Goal: Task Accomplishment & Management: Manage account settings

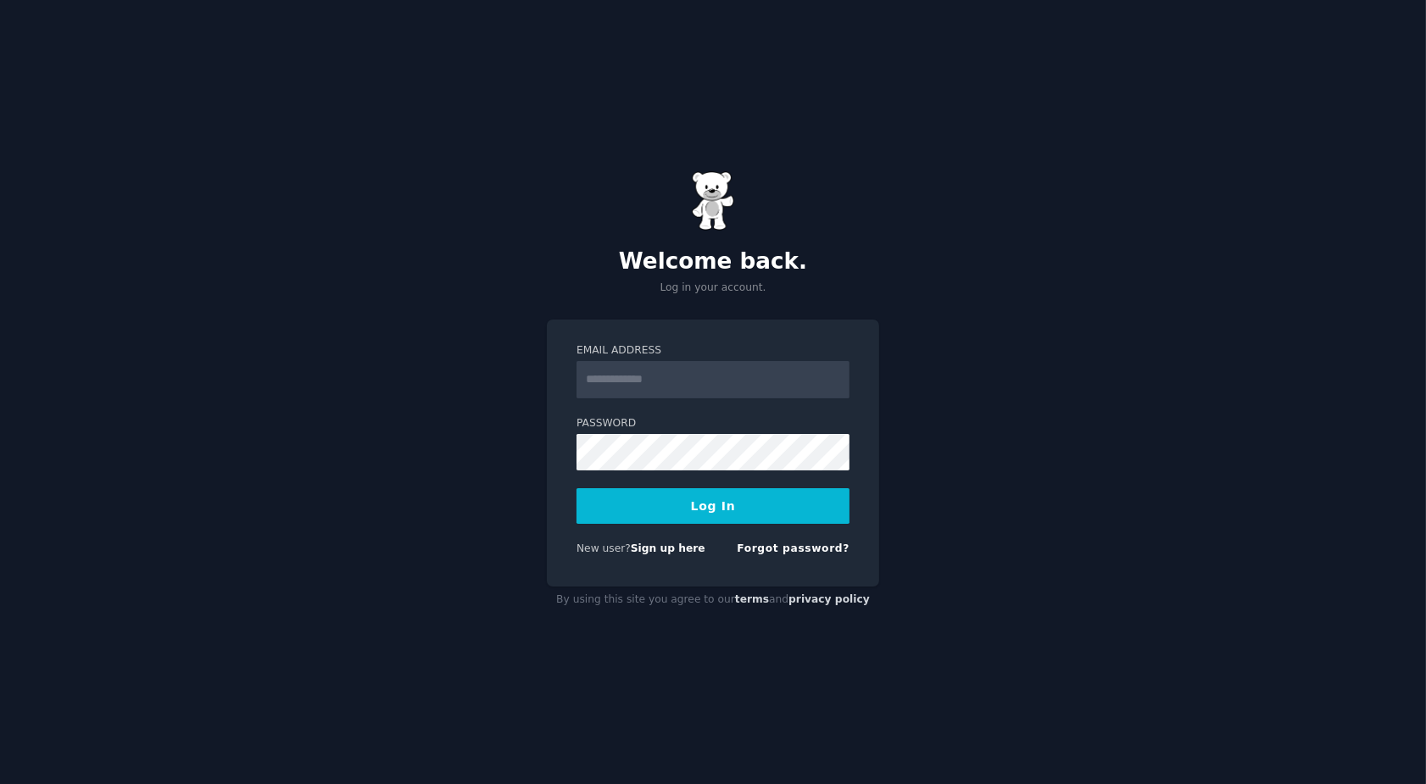
type input "**********"
click at [739, 497] on button "Log In" at bounding box center [713, 506] width 273 height 36
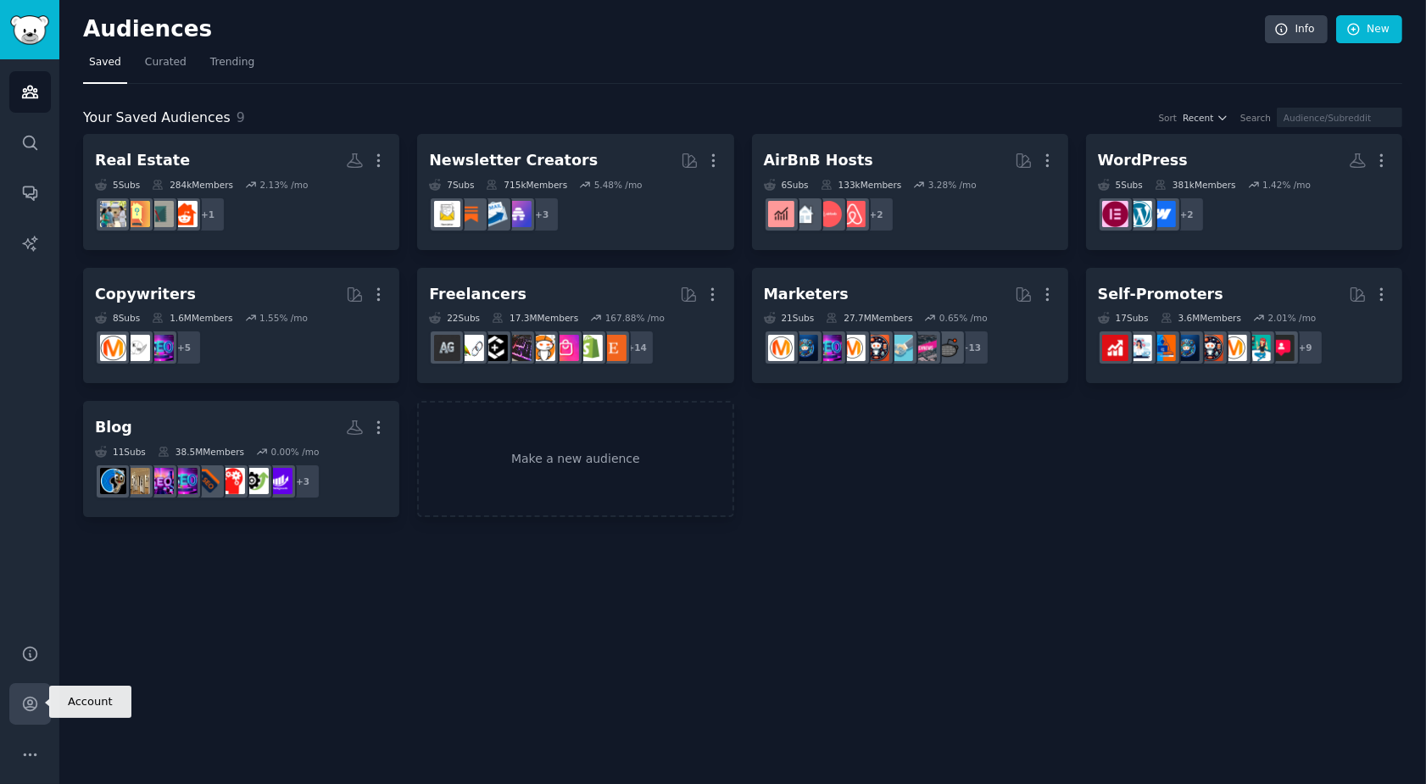
click at [21, 703] on icon "Sidebar" at bounding box center [30, 704] width 18 height 18
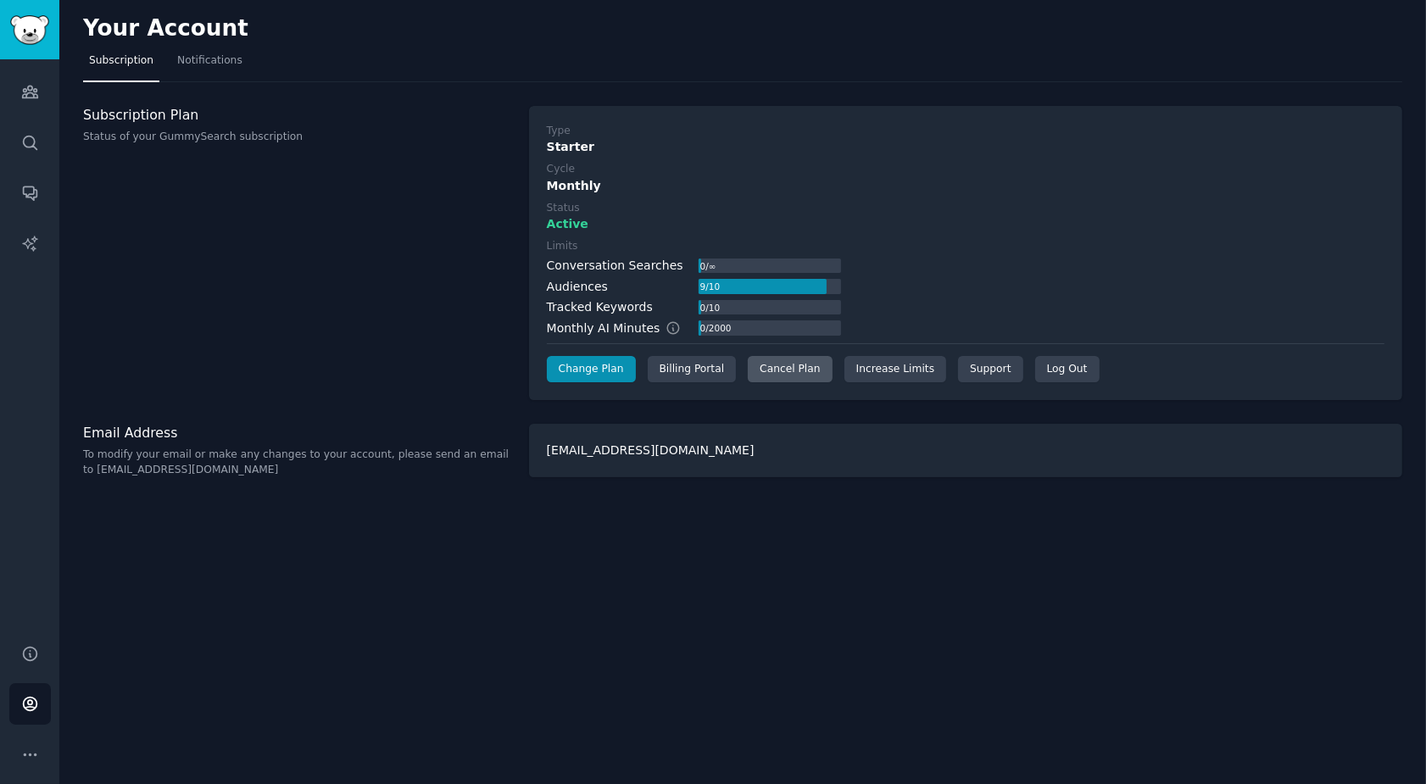
click at [809, 374] on div "Cancel Plan" at bounding box center [790, 369] width 84 height 27
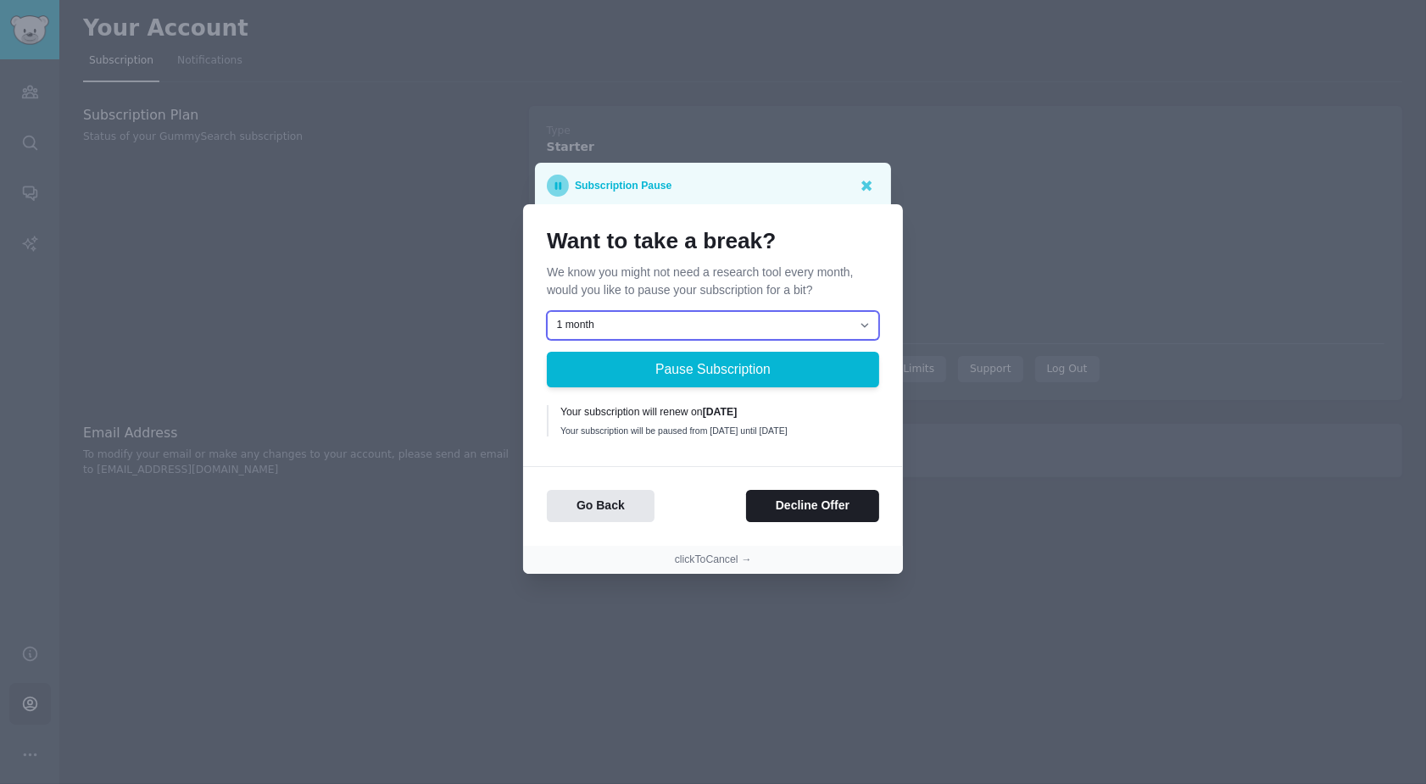
click at [864, 332] on select "1 month 2 months 3 months Choose a custom date to resume" at bounding box center [713, 325] width 332 height 29
select select "[object Object]"
click at [547, 311] on select "1 month 2 months 3 months Choose a custom date to resume" at bounding box center [713, 325] width 332 height 29
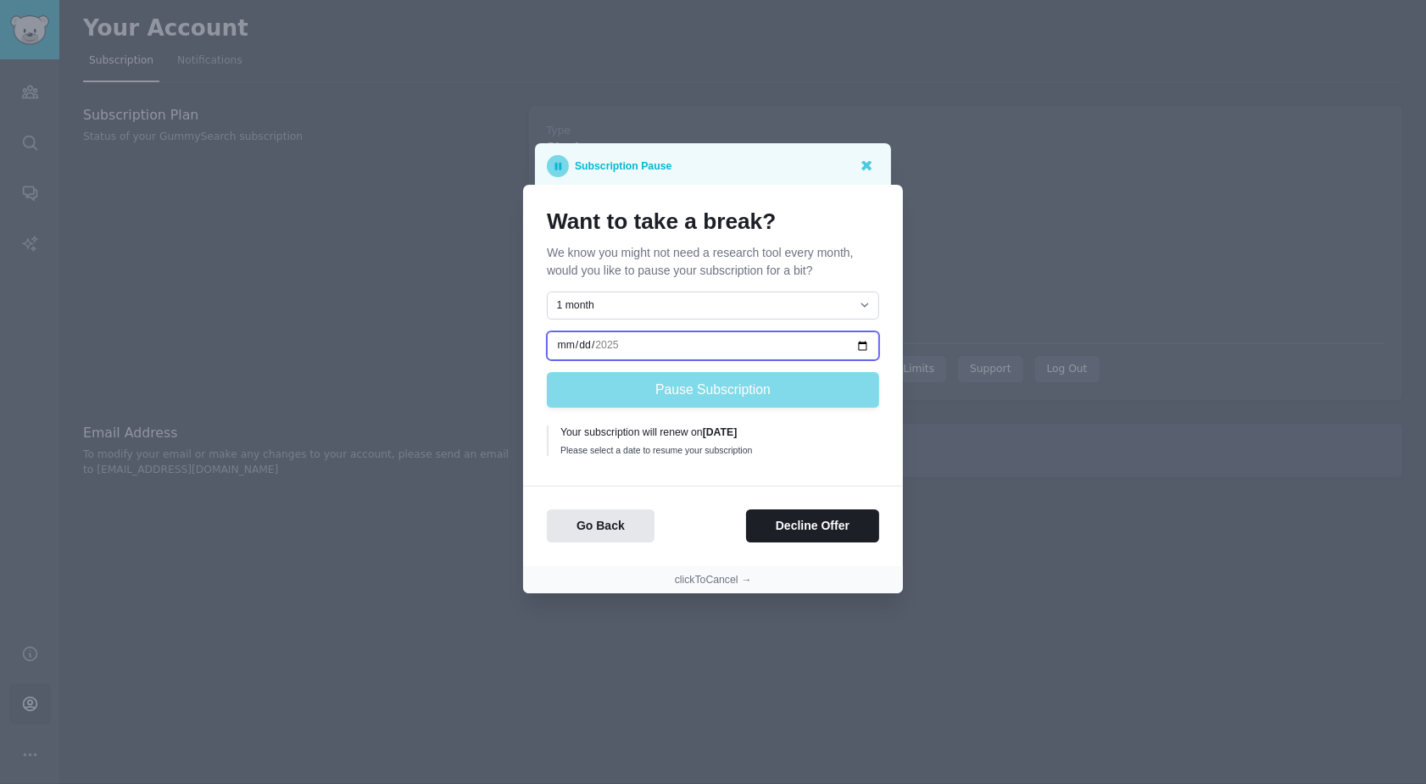
click at [567, 349] on input "date" at bounding box center [713, 345] width 332 height 29
type input "2025-12-14"
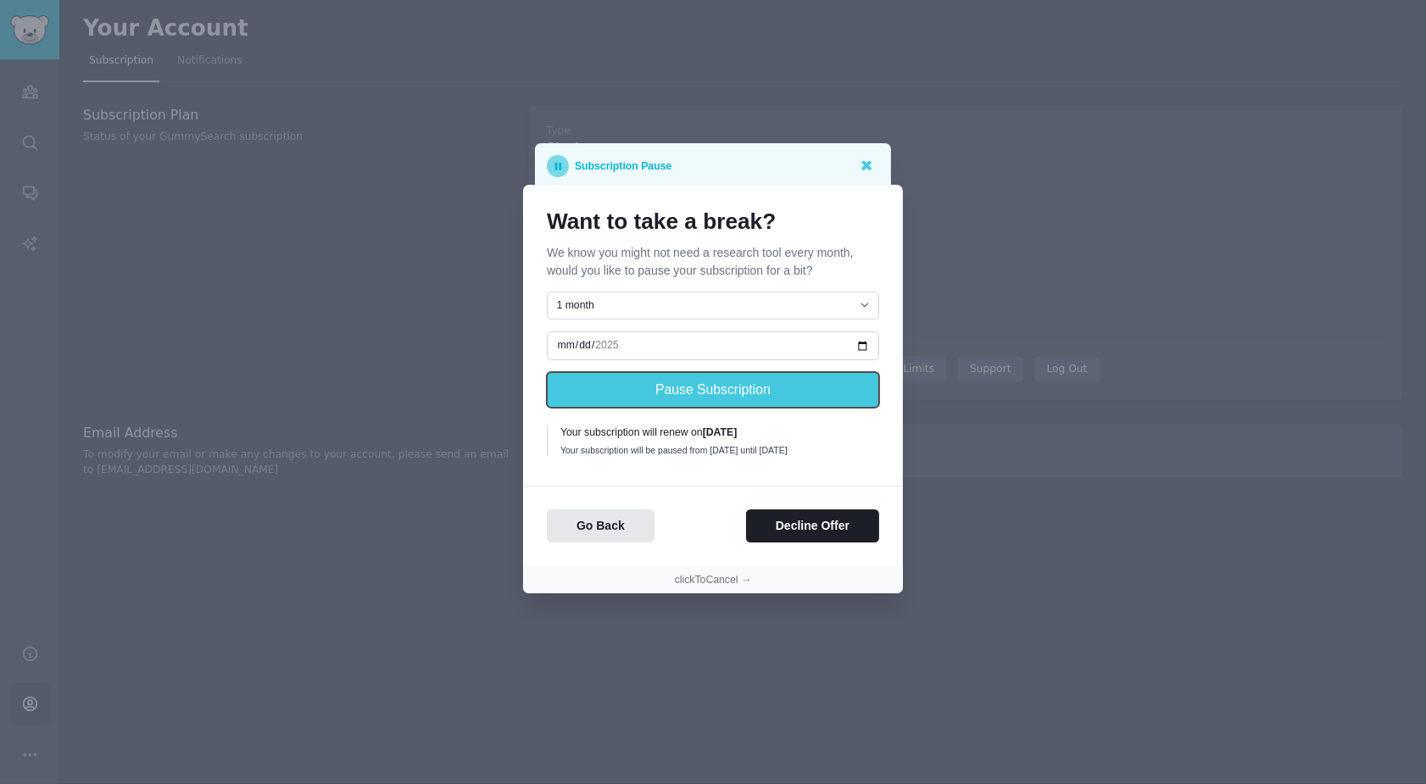
click at [703, 387] on button "Pause Subscription" at bounding box center [713, 390] width 332 height 36
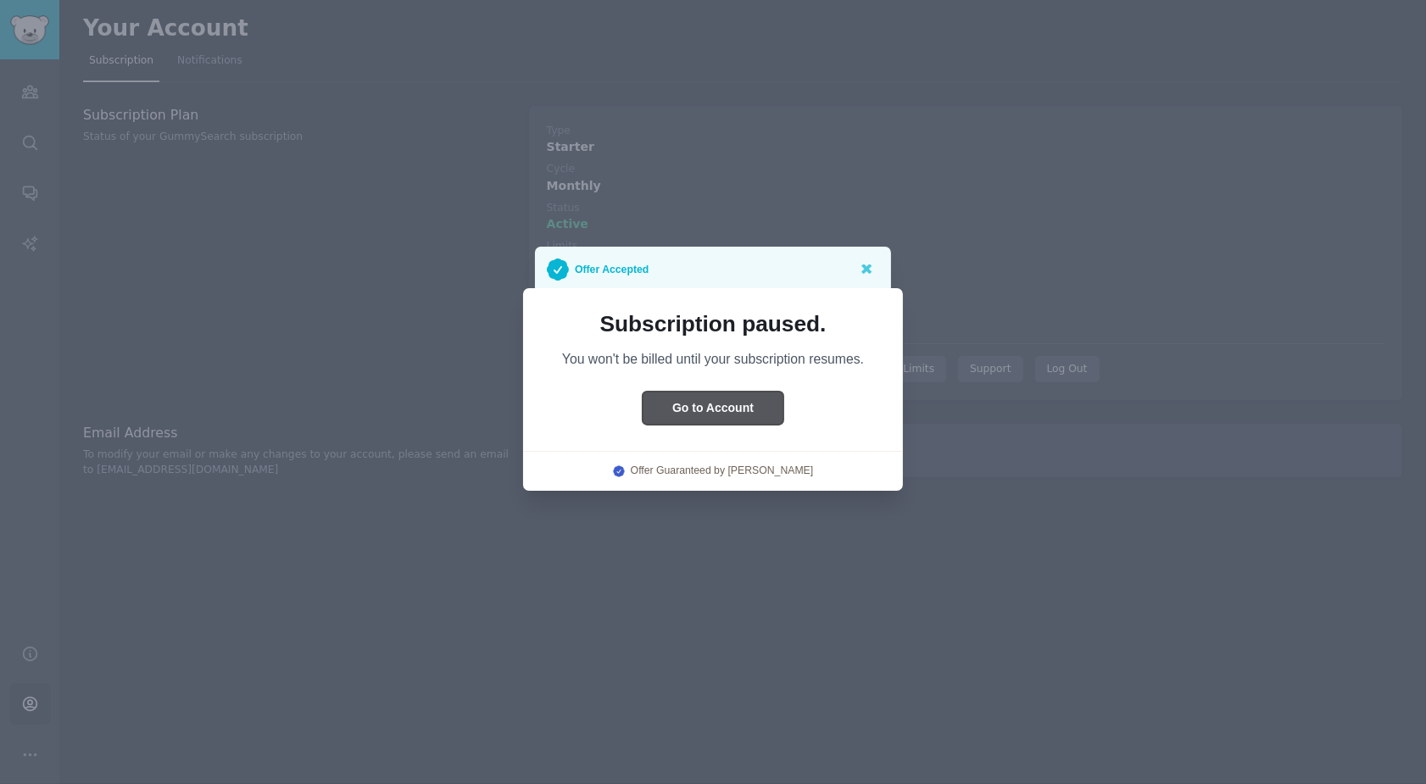
click at [742, 408] on button "Go to Account" at bounding box center [713, 408] width 141 height 33
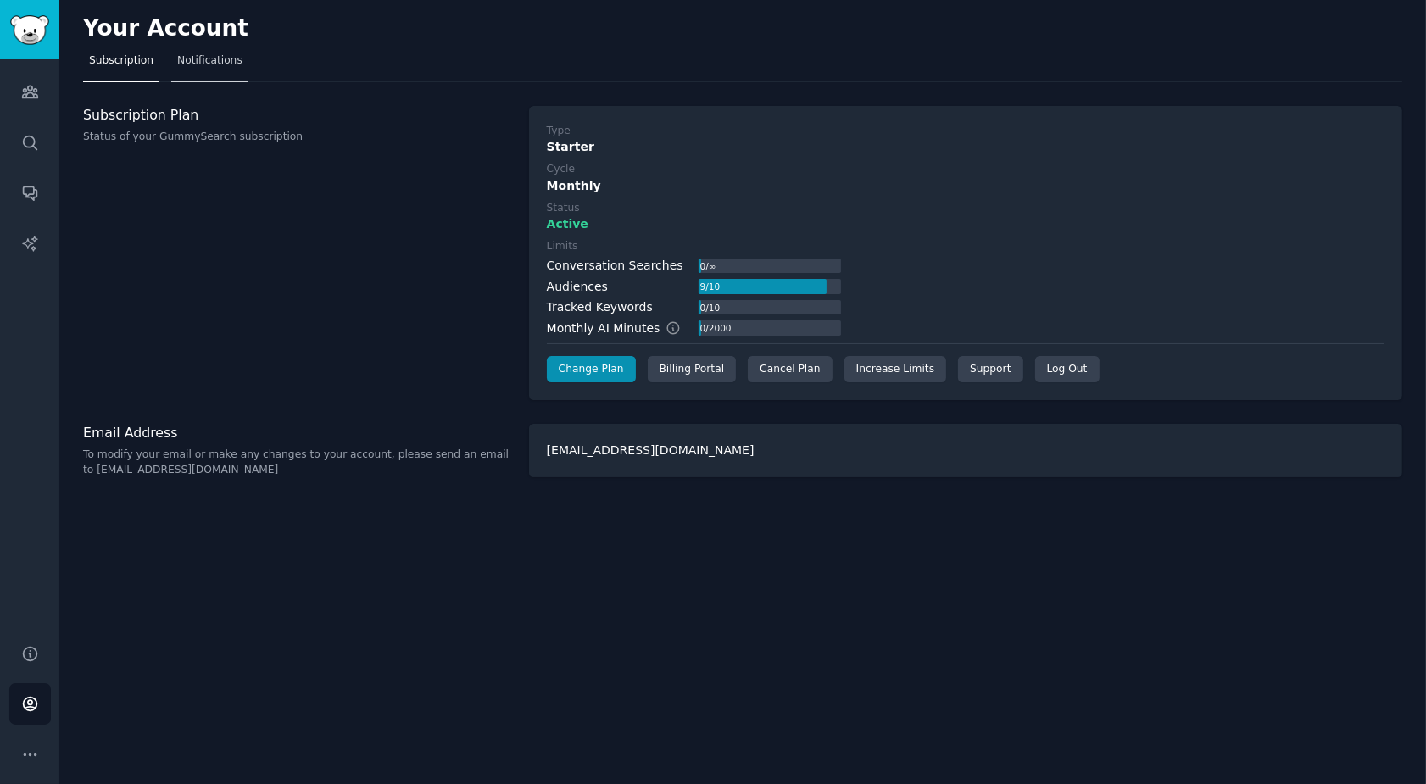
click at [235, 60] on span "Notifications" at bounding box center [209, 60] width 65 height 15
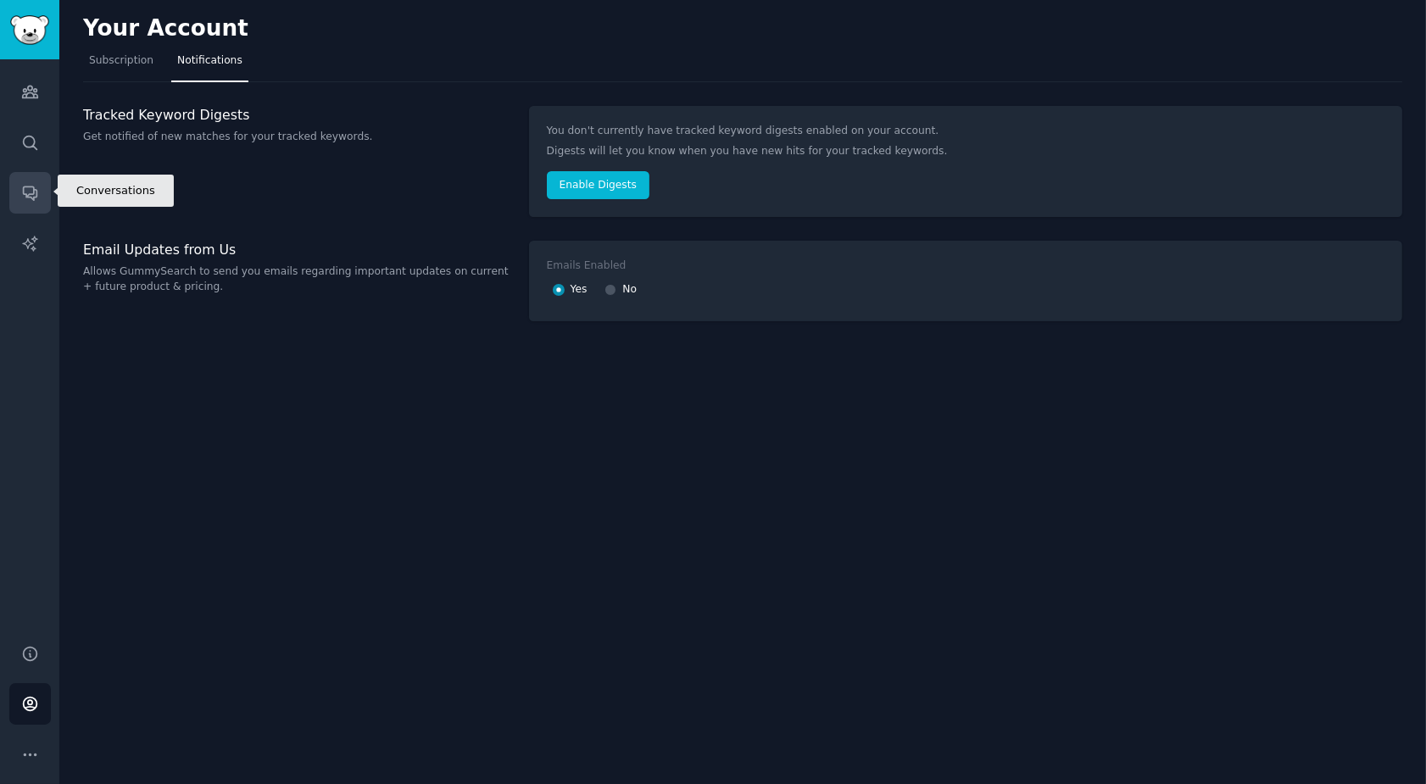
click at [21, 192] on icon "Sidebar" at bounding box center [30, 193] width 18 height 18
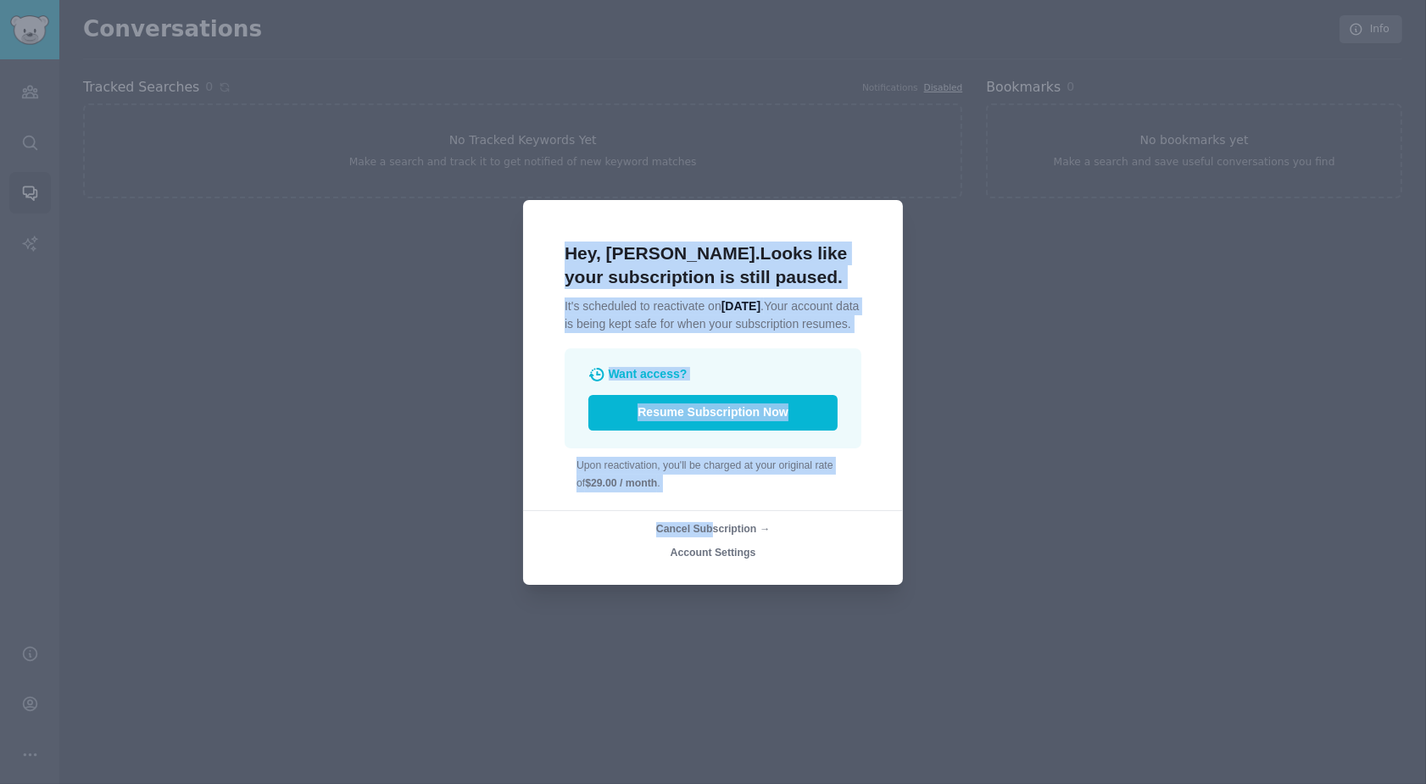
drag, startPoint x: 713, startPoint y: 538, endPoint x: 911, endPoint y: 554, distance: 199.1
click at [911, 554] on div "Hey, Breana. Looks like your subscription is still paused. It's scheduled to re…" at bounding box center [713, 392] width 1426 height 784
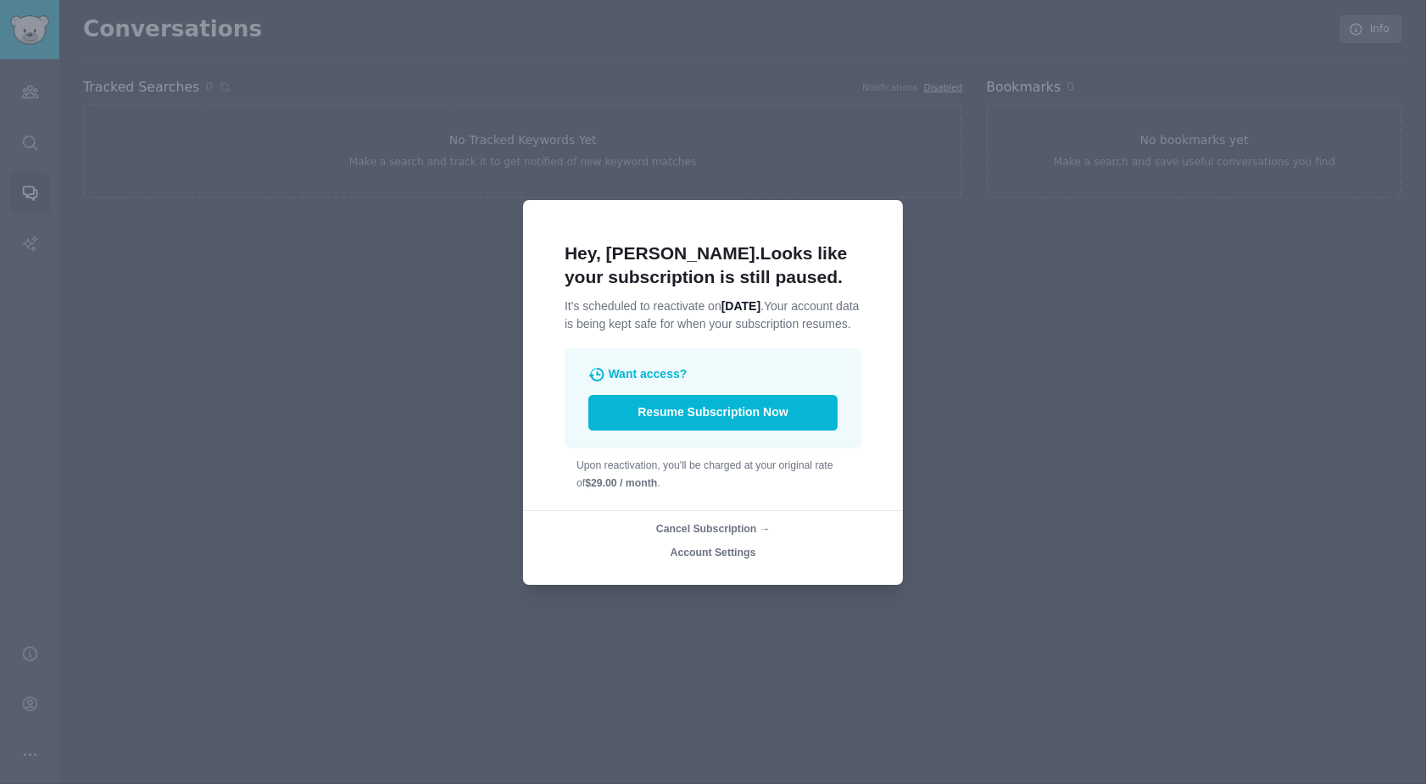
click at [749, 557] on span "Account Settings" at bounding box center [714, 553] width 86 height 12
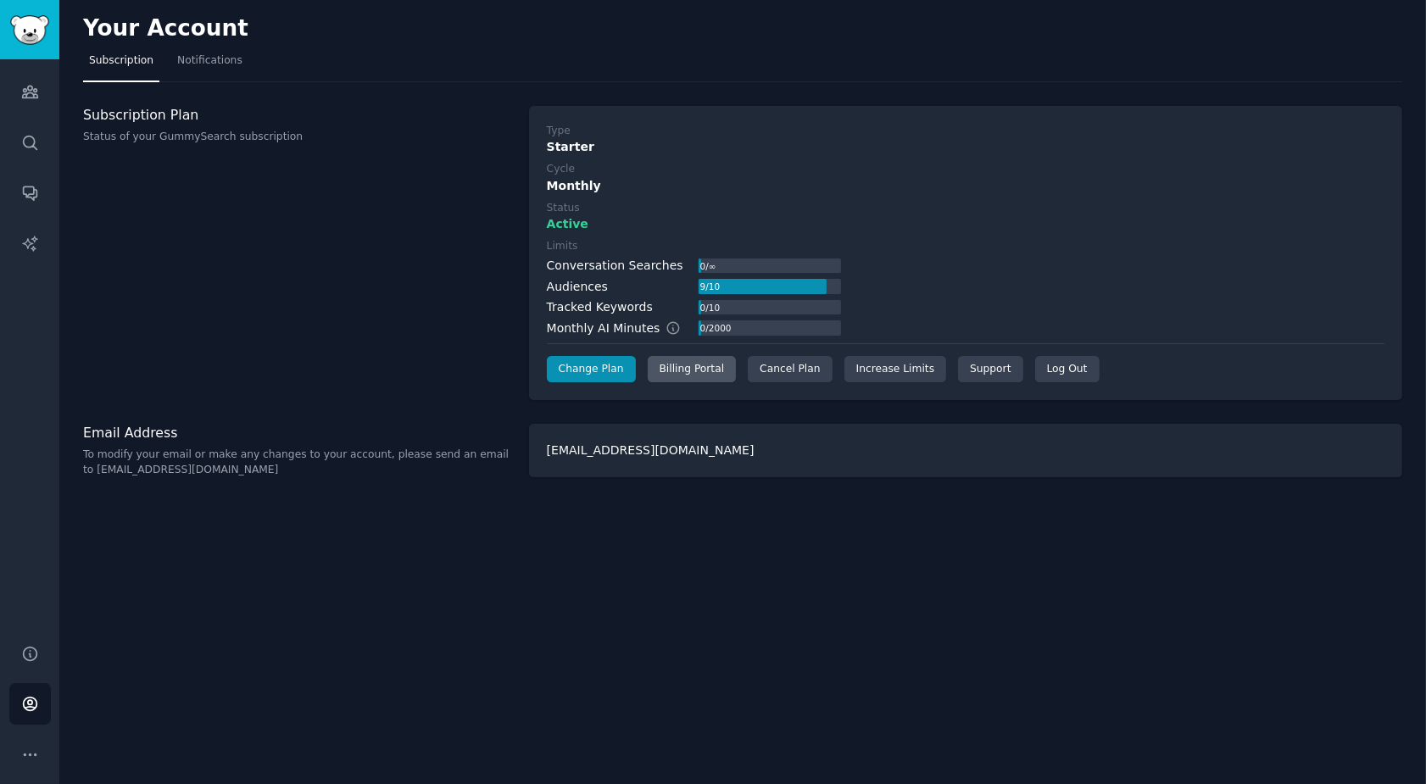
click at [694, 370] on div "Billing Portal" at bounding box center [692, 369] width 89 height 27
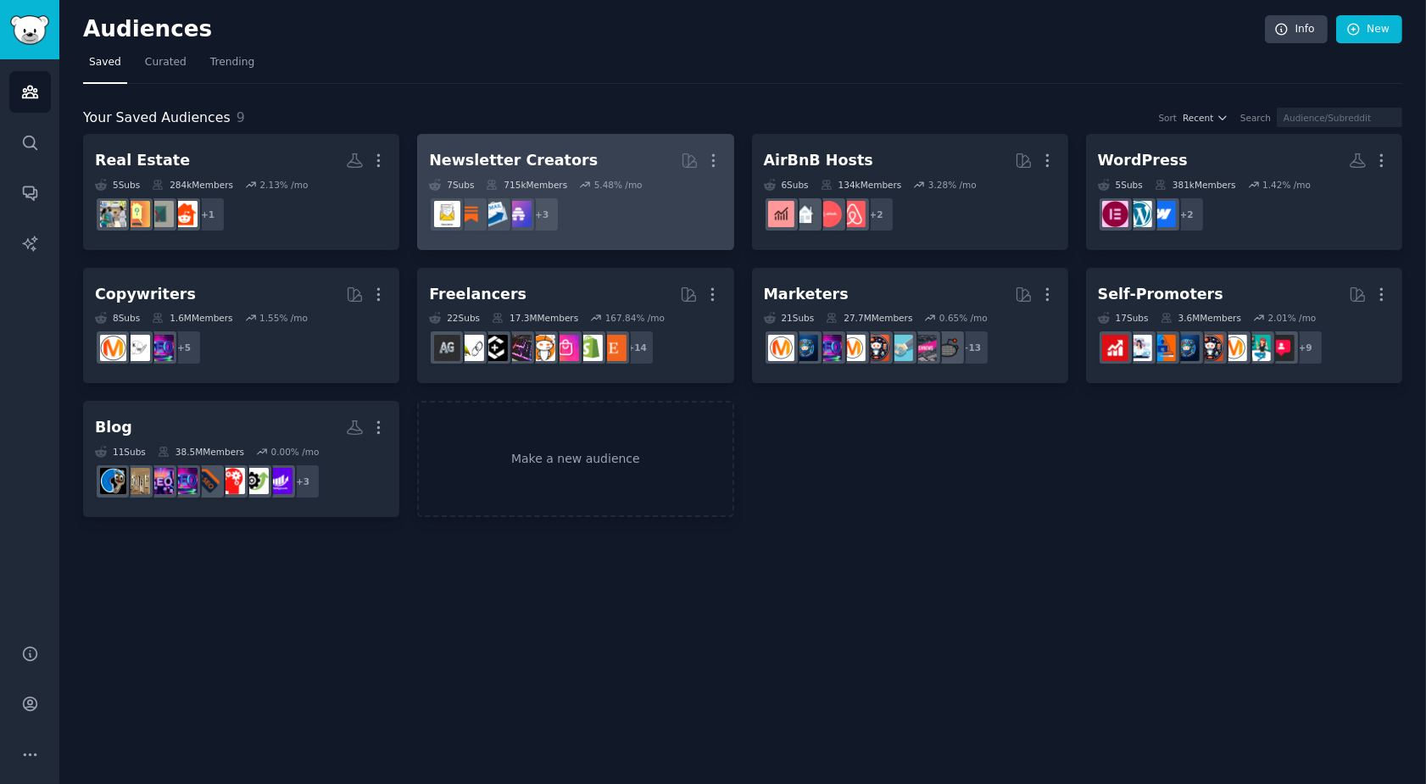
click at [643, 206] on dd "+ 3" at bounding box center [575, 214] width 292 height 47
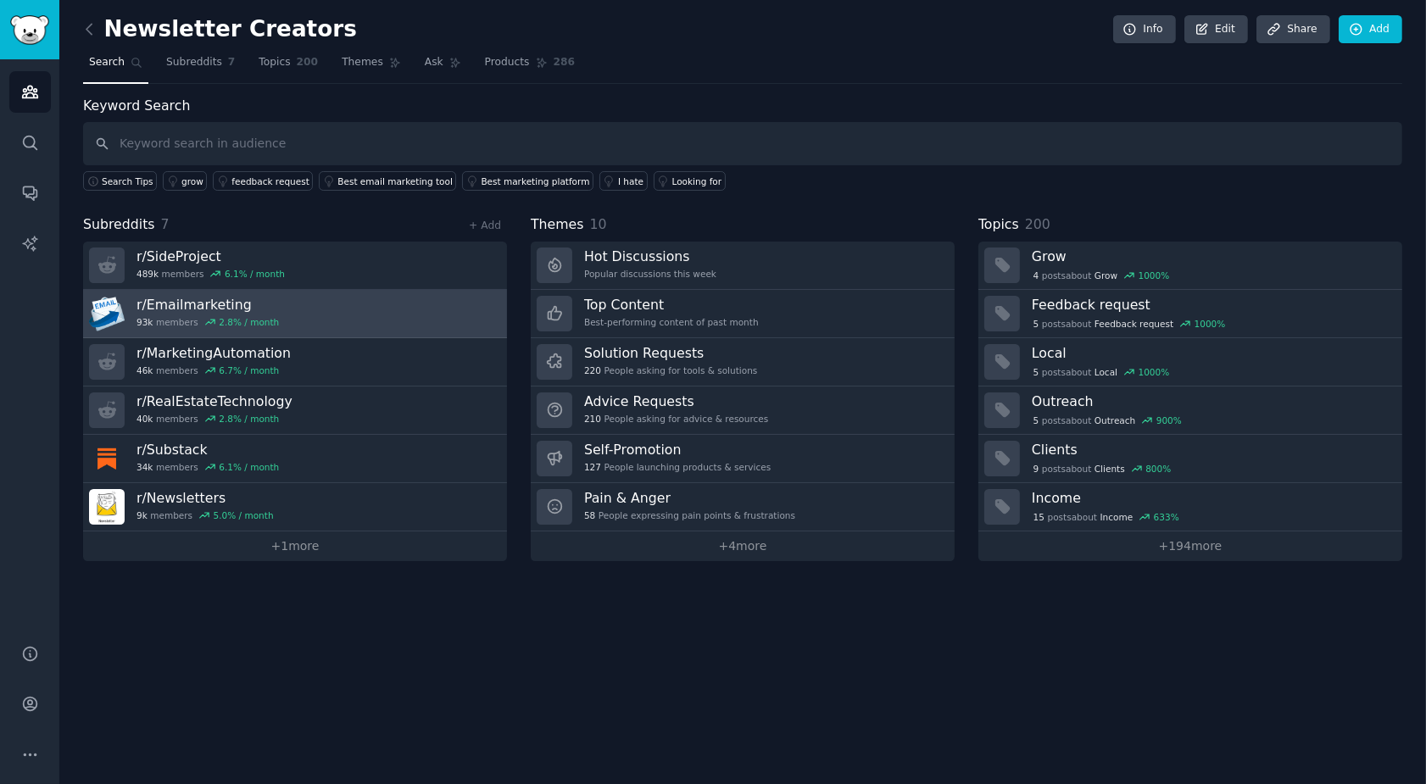
click at [247, 326] on div "2.8 % / month" at bounding box center [249, 322] width 60 height 12
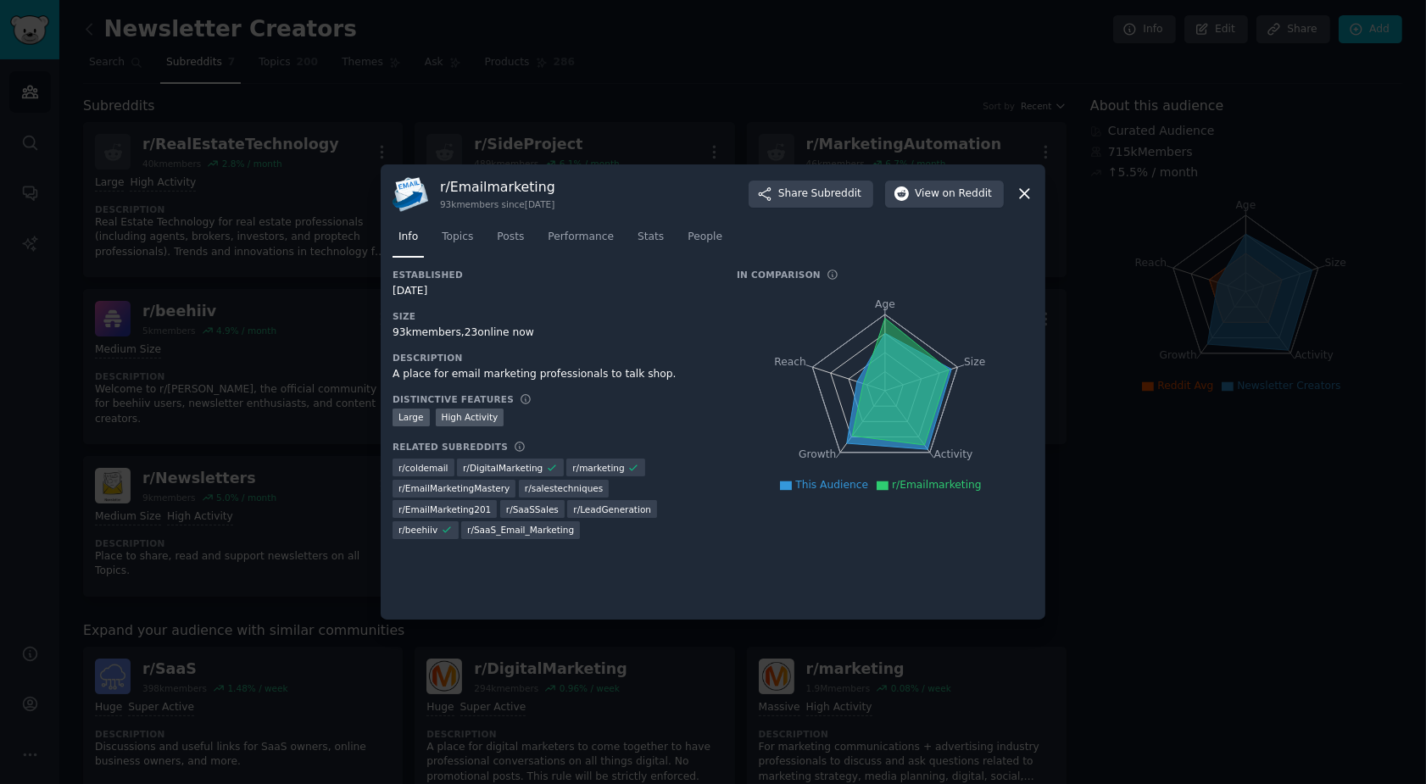
click at [1028, 192] on icon at bounding box center [1025, 194] width 18 height 18
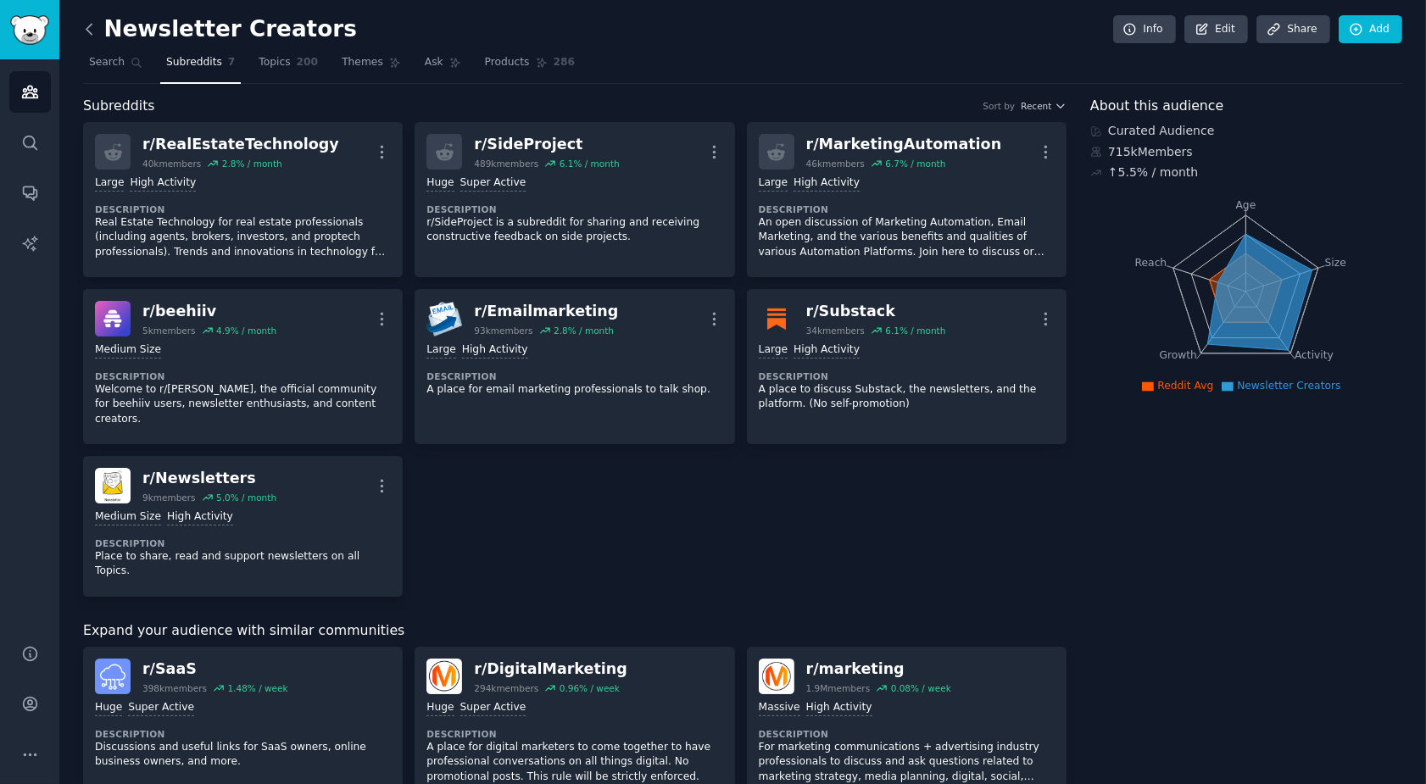
click at [92, 28] on icon at bounding box center [90, 29] width 18 height 18
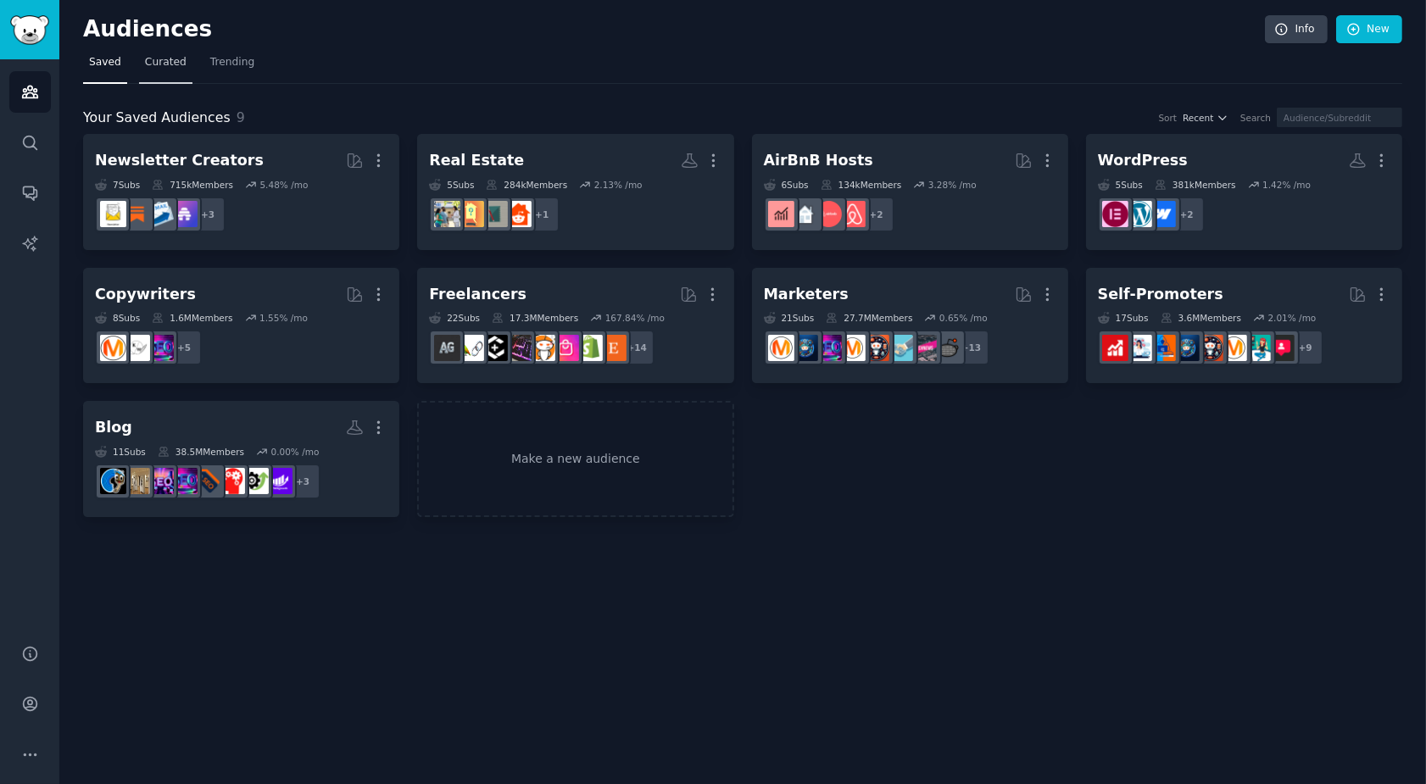
click at [184, 55] on span "Curated" at bounding box center [166, 62] width 42 height 15
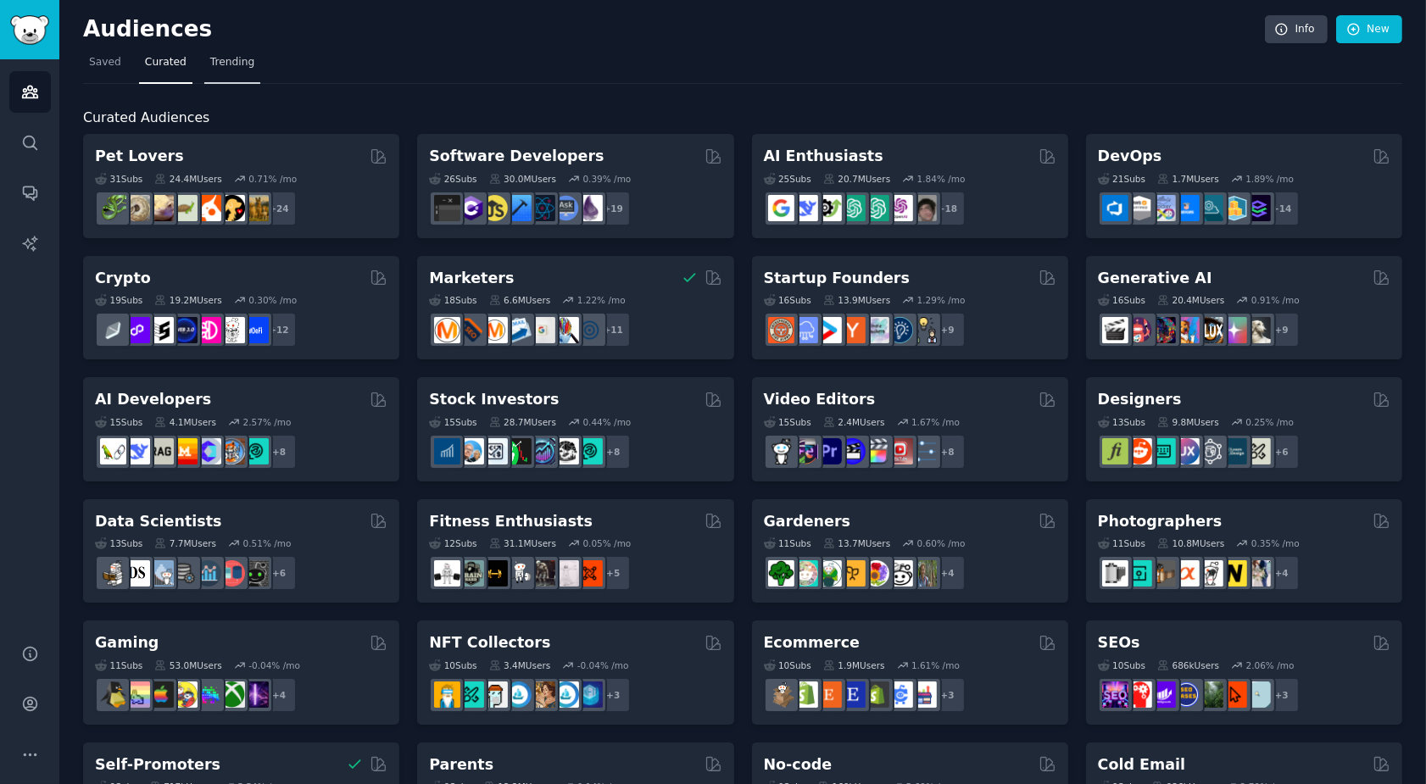
click at [245, 59] on span "Trending" at bounding box center [232, 62] width 44 height 15
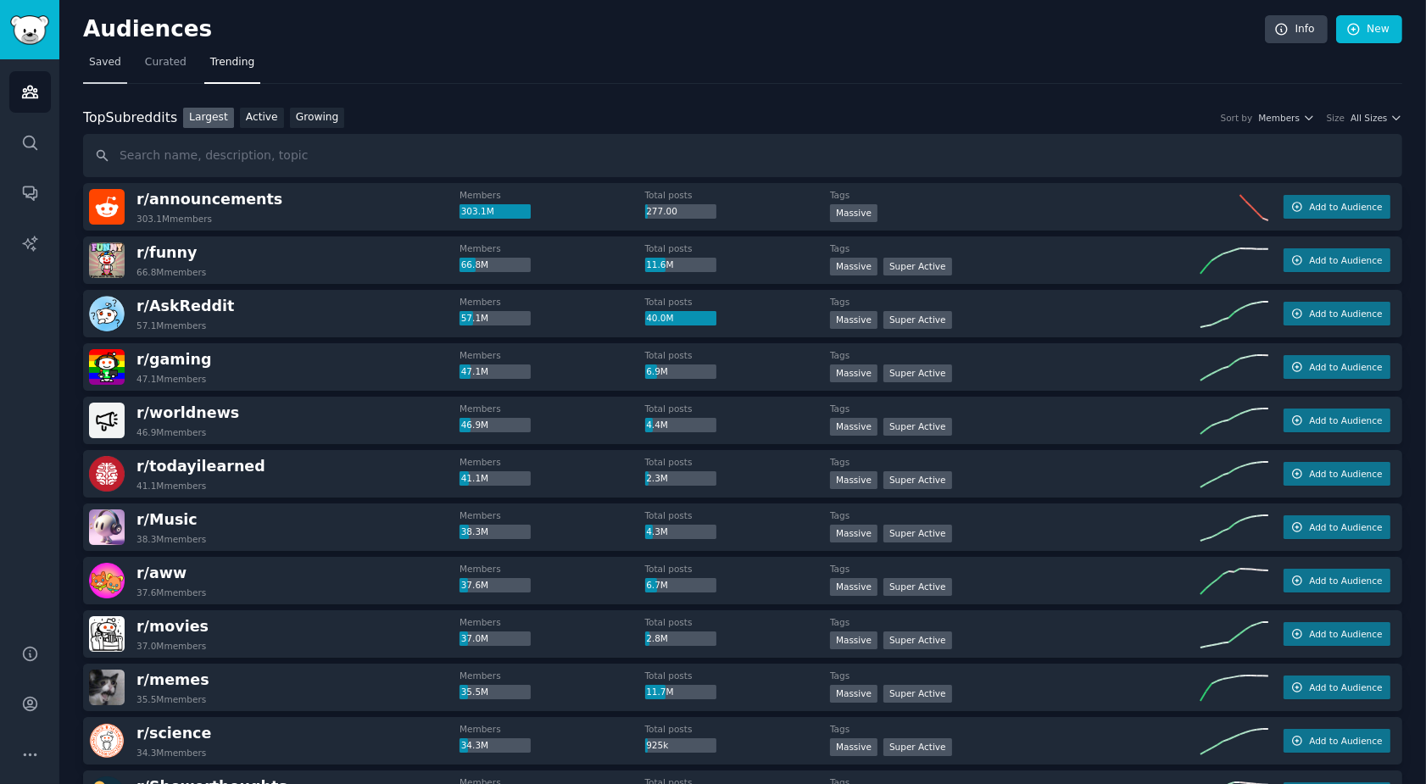
click at [103, 64] on span "Saved" at bounding box center [105, 62] width 32 height 15
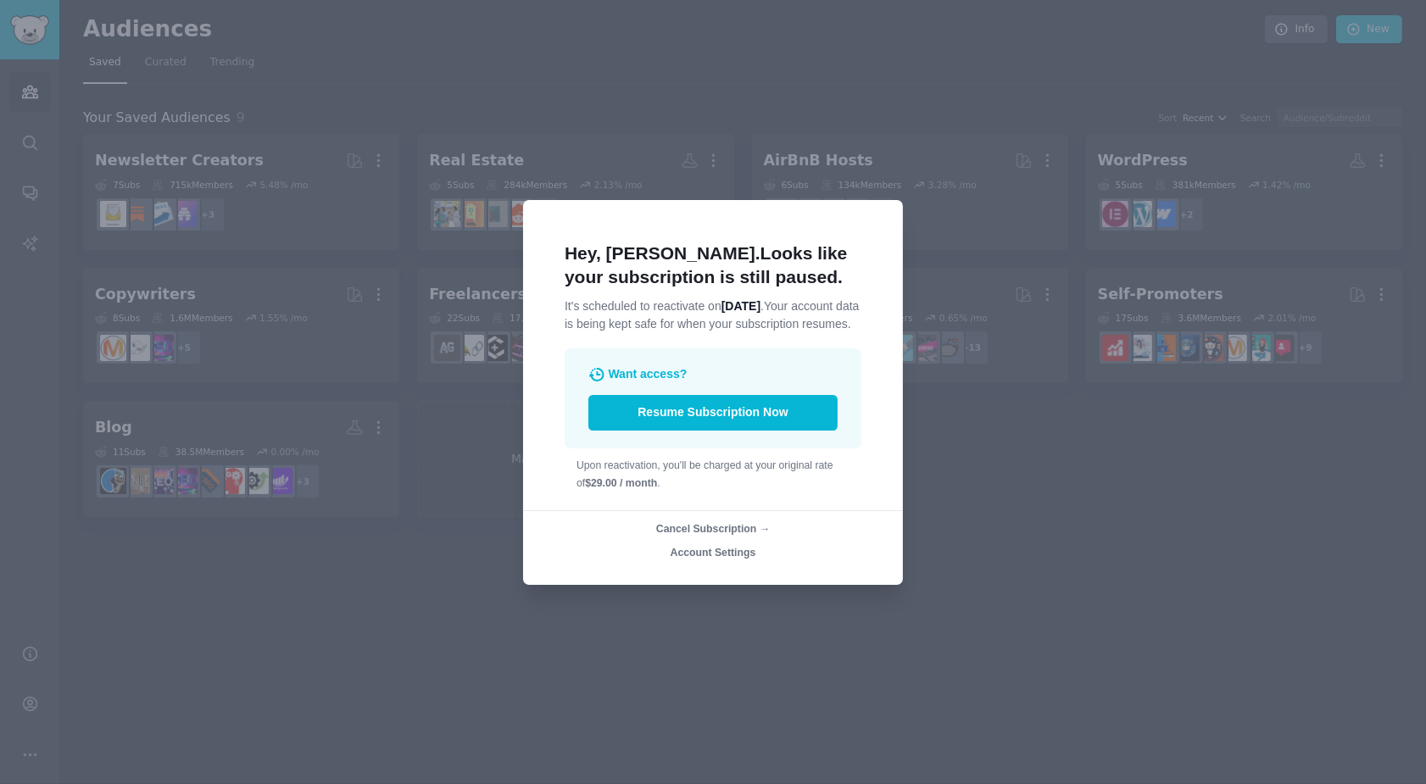
click at [1016, 525] on div at bounding box center [713, 392] width 1426 height 784
click at [875, 45] on div at bounding box center [713, 392] width 1426 height 784
click at [898, 554] on div "Account Settings" at bounding box center [713, 553] width 392 height 15
click at [833, 633] on div at bounding box center [713, 392] width 1426 height 784
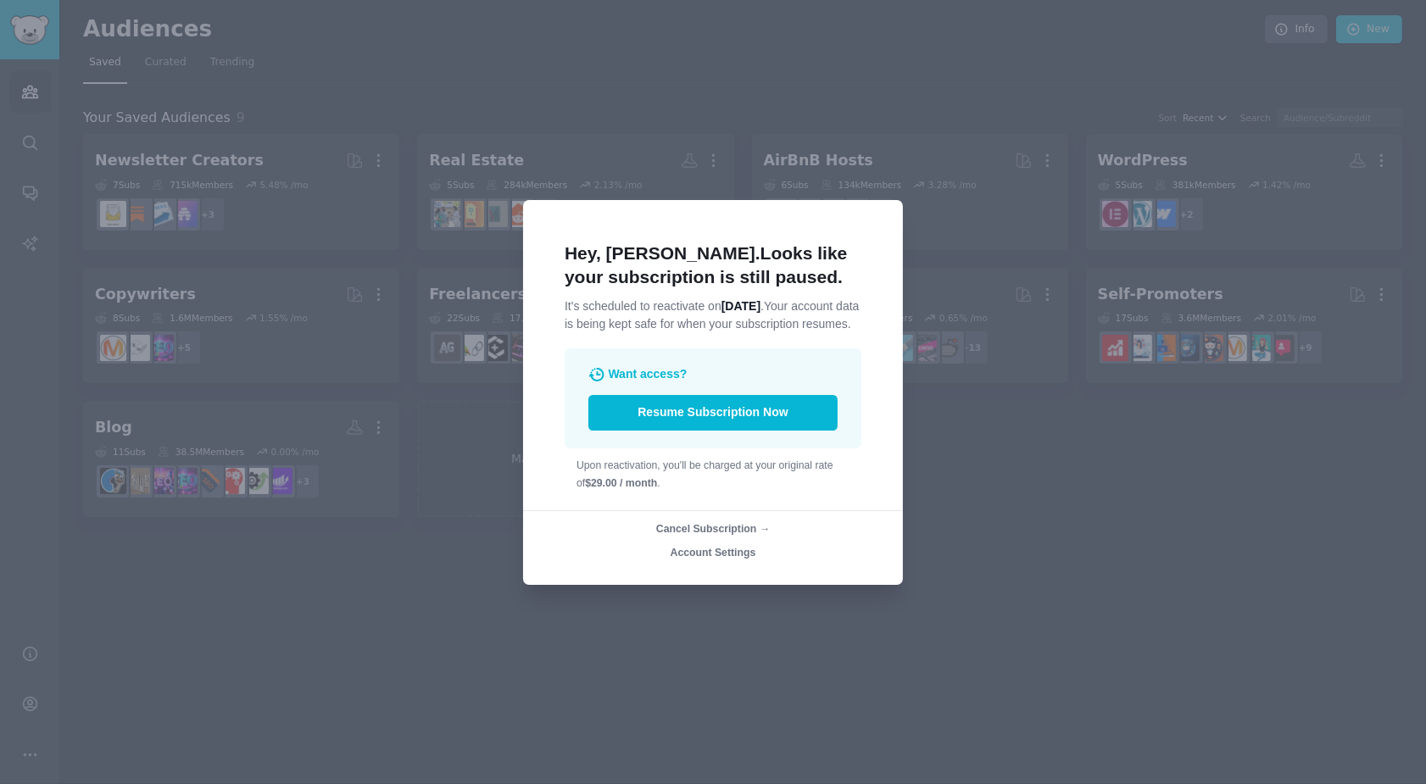
click at [833, 633] on div at bounding box center [713, 392] width 1426 height 784
click at [833, 631] on div at bounding box center [713, 392] width 1426 height 784
click at [718, 558] on span "Account Settings" at bounding box center [714, 553] width 86 height 12
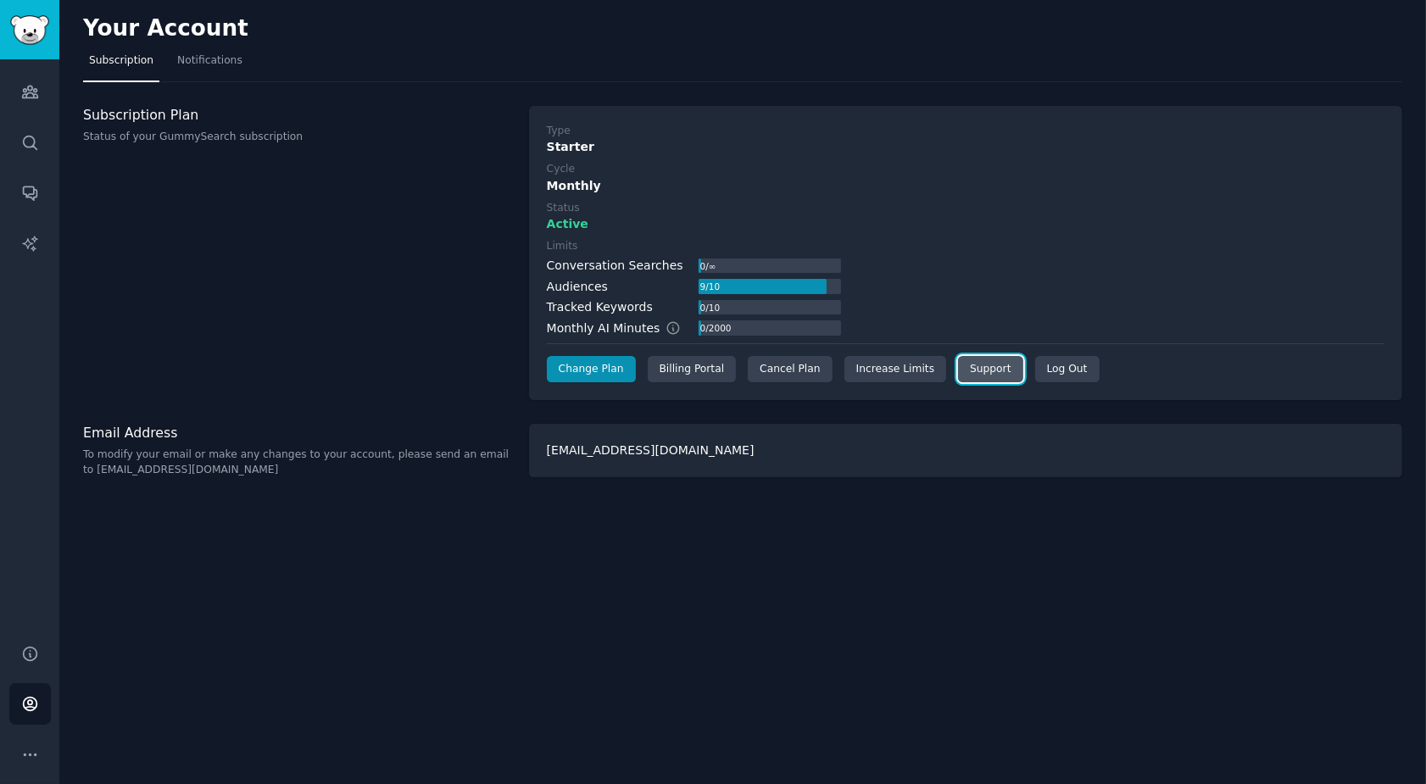
click at [986, 370] on link "Support" at bounding box center [990, 369] width 64 height 27
